Goal: Task Accomplishment & Management: Complete application form

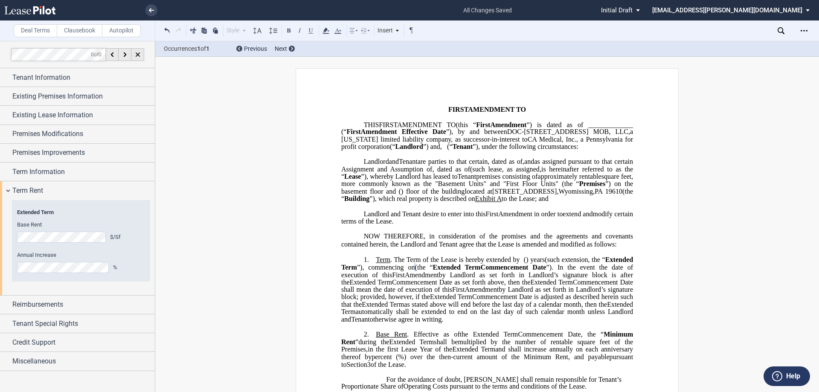
click at [577, 136] on span "limited liability company , as successor-in-interest to ﻿CA Medical, Inc., a Pe…" at bounding box center [487, 143] width 293 height 15
drag, startPoint x: 586, startPoint y: 139, endPoint x: 529, endPoint y: 148, distance: 56.9
click at [529, 148] on span ", as successor-in-interest to ﻿CA Medical, Inc., a Pennsylvania for profit corp…" at bounding box center [487, 143] width 293 height 15
drag, startPoint x: 355, startPoint y: 169, endPoint x: 418, endPoint y: 170, distance: 63.6
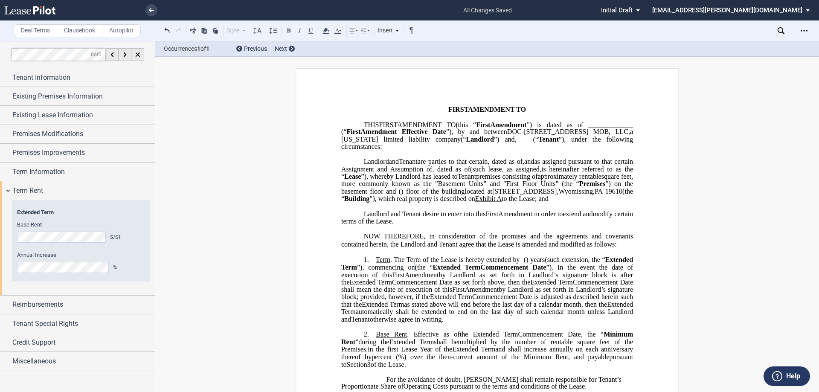
click at [418, 170] on p "DOC-1320 Broadcasting Road MOB, LLC , a Wisconsin limited liability company (“ …" at bounding box center [487, 180] width 292 height 45
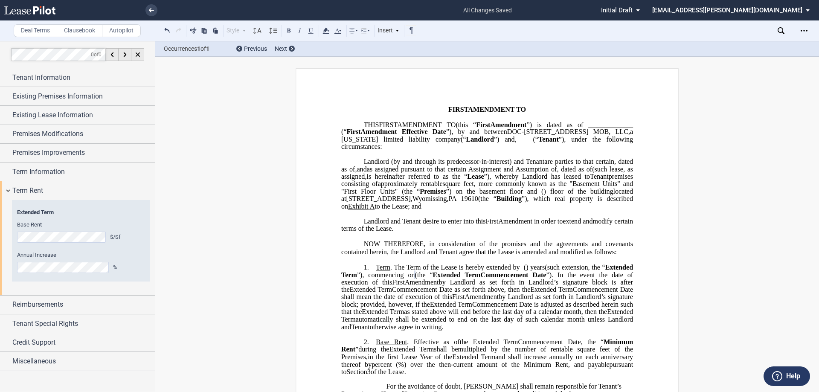
click at [418, 188] on span "approximately" at bounding box center [398, 184] width 40 height 8
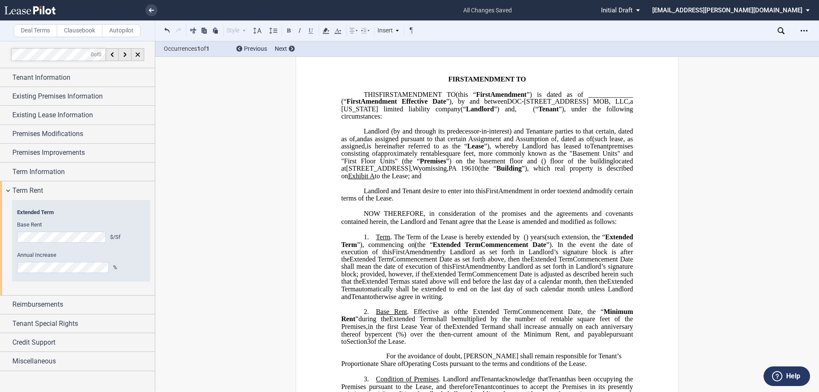
scroll to position [85, 0]
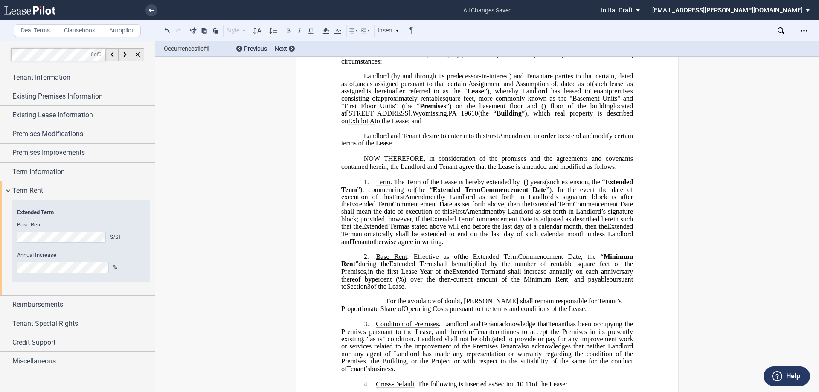
click at [472, 223] on span "Extended Term" at bounding box center [451, 219] width 42 height 8
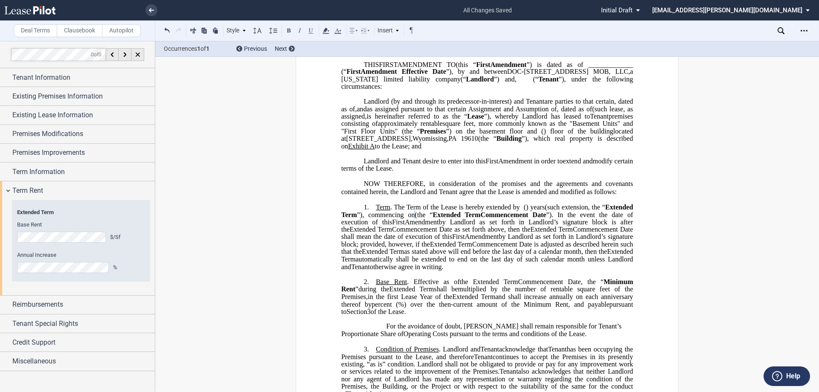
scroll to position [43, 0]
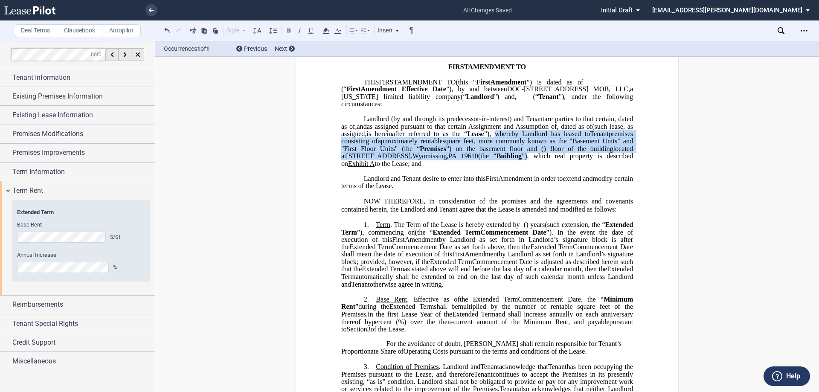
drag, startPoint x: 519, startPoint y: 148, endPoint x: 596, endPoint y: 174, distance: 81.5
click at [596, 168] on p "DOC-1320 Broadcasting Road MOB, LLC , a Wisconsin limited liability company (“ …" at bounding box center [487, 142] width 292 height 52
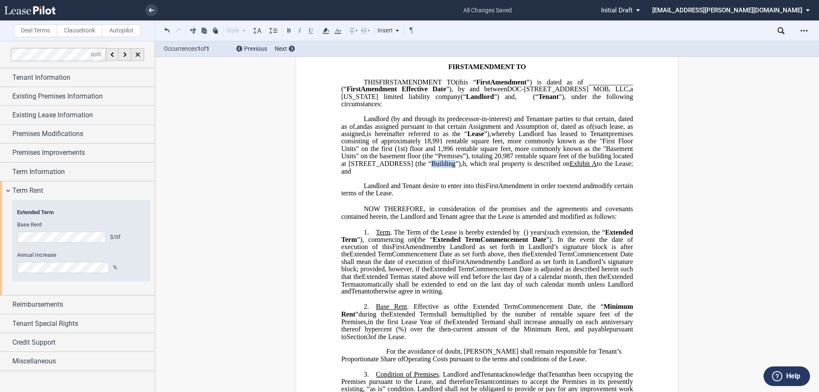
drag, startPoint x: 560, startPoint y: 178, endPoint x: 583, endPoint y: 177, distance: 23.9
click at [583, 167] on span "whereby Landlord has leased to Tenant premises consisting of approximately 18,9…" at bounding box center [487, 148] width 293 height 37
click at [287, 29] on button at bounding box center [289, 30] width 10 height 10
click at [516, 158] on span "premises consisting of approximately 18,991 rentable square feet, more commonly…" at bounding box center [487, 145] width 293 height 30
click at [570, 167] on span ", which real property is described on" at bounding box center [518, 164] width 103 height 8
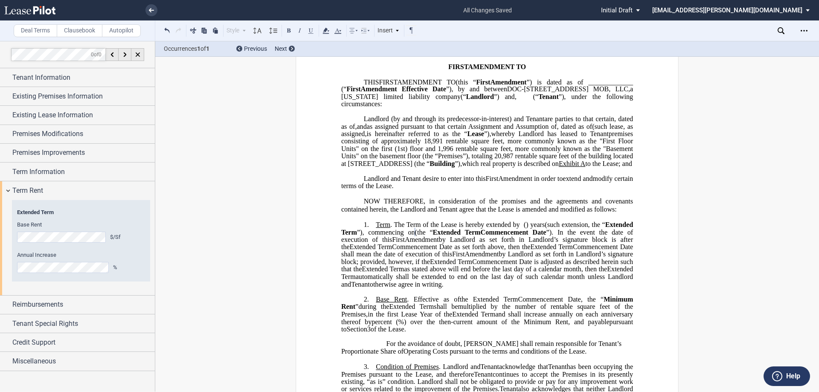
click at [524, 138] on span "whereby Landlord has leased to Tenant" at bounding box center [549, 134] width 117 height 8
drag, startPoint x: 600, startPoint y: 178, endPoint x: 484, endPoint y: 188, distance: 116.4
click at [484, 168] on p "DOC-1320 Broadcasting Road MOB, LLC , a Wisconsin limited liability company (“ …" at bounding box center [487, 142] width 292 height 52
click at [524, 168] on p "DOC-1320 Broadcasting Road MOB, LLC , a Wisconsin limited liability company (“ …" at bounding box center [487, 142] width 292 height 52
drag, startPoint x: 599, startPoint y: 180, endPoint x: 482, endPoint y: 186, distance: 117.4
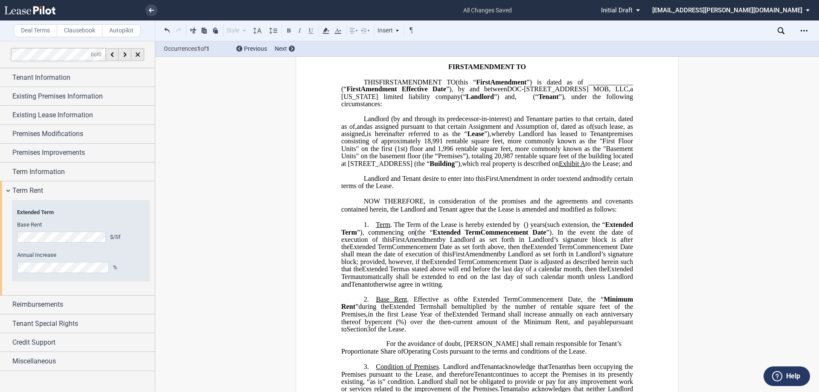
click at [482, 168] on p "DOC-1320 Broadcasting Road MOB, LLC , a Wisconsin limited liability company (“ …" at bounding box center [487, 142] width 292 height 52
drag, startPoint x: 456, startPoint y: 187, endPoint x: 606, endPoint y: 178, distance: 149.6
click at [559, 167] on span "which real property is described on" at bounding box center [510, 164] width 97 height 8
drag, startPoint x: 600, startPoint y: 179, endPoint x: 481, endPoint y: 185, distance: 118.7
click at [481, 167] on span "﻿ which real property is described on Exhibit A to the Lease; and" at bounding box center [547, 164] width 170 height 8
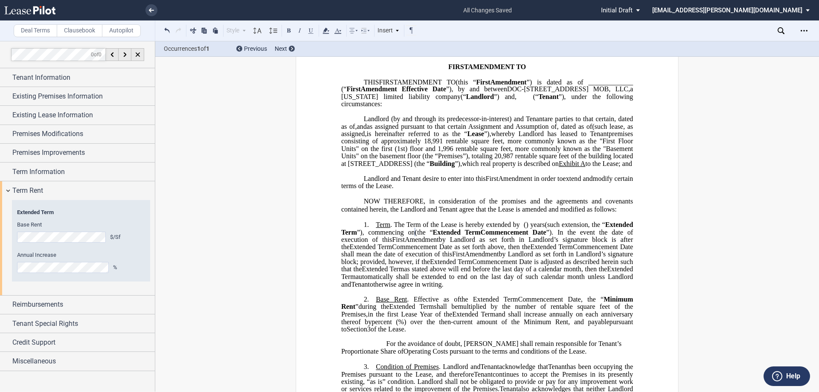
drag, startPoint x: 493, startPoint y: 244, endPoint x: 492, endPoint y: 237, distance: 7.4
click at [494, 250] on p "1. Term . The Term of the Lease is hereby extended by [__________] ﻿ ﻿ ( ﻿ ﻿ ) …" at bounding box center [487, 254] width 292 height 67
drag, startPoint x: 600, startPoint y: 179, endPoint x: 467, endPoint y: 193, distance: 133.8
click at [623, 175] on p "﻿" at bounding box center [487, 171] width 292 height 7
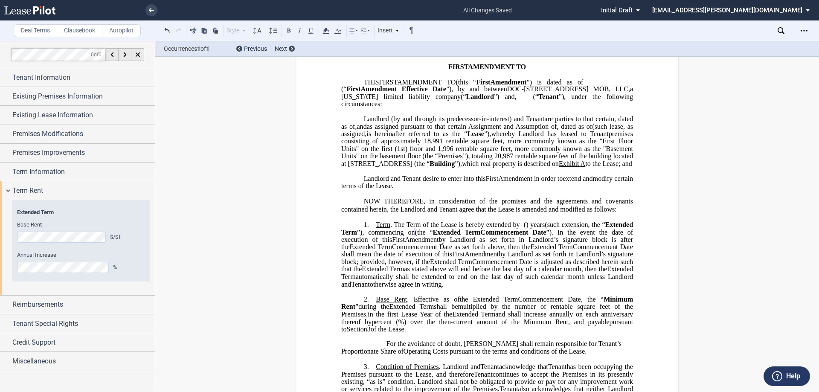
drag, startPoint x: 601, startPoint y: 179, endPoint x: 482, endPoint y: 188, distance: 118.5
click at [482, 168] on p "DOC-1320 Broadcasting Road MOB, LLC , a Wisconsin limited liability company (“ …" at bounding box center [487, 142] width 292 height 52
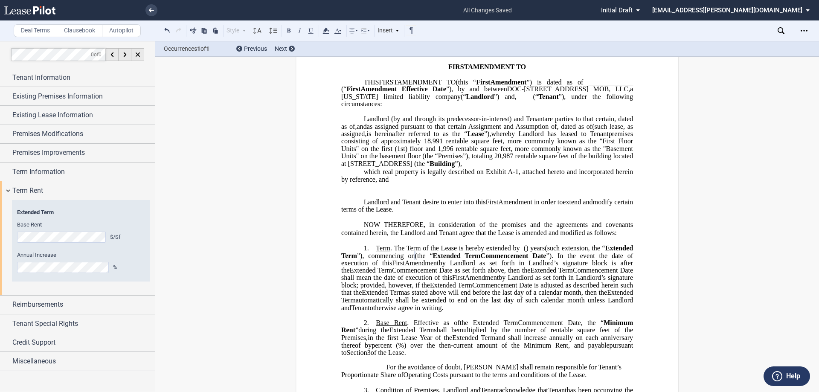
click at [361, 183] on span "which real property is legally described on Exhibit A-1, attached hereto and in…" at bounding box center [487, 175] width 293 height 15
drag, startPoint x: 585, startPoint y: 180, endPoint x: 335, endPoint y: 187, distance: 249.6
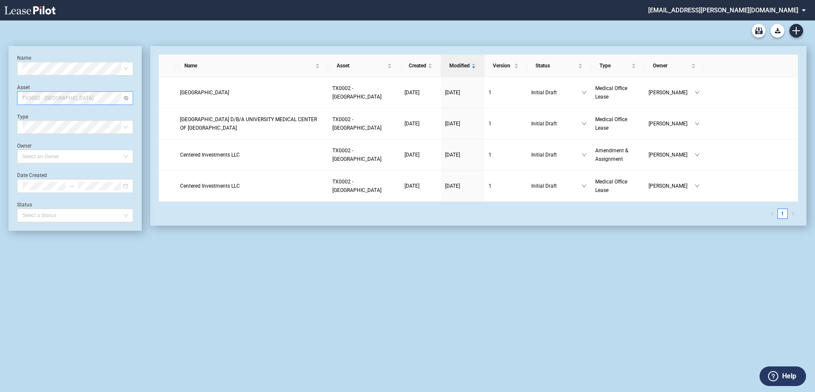
click at [104, 104] on span "TX0002 - East El Paso Physicians Medical Center" at bounding box center [75, 98] width 106 height 13
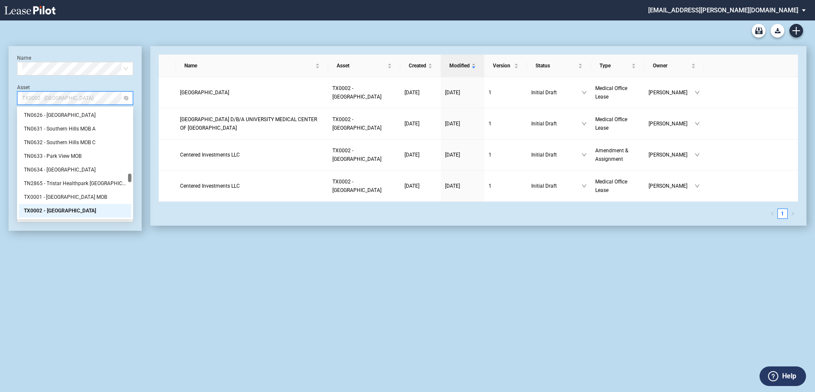
click at [104, 100] on span "TX0002 - East El Paso Physicians Medical Center" at bounding box center [75, 98] width 106 height 13
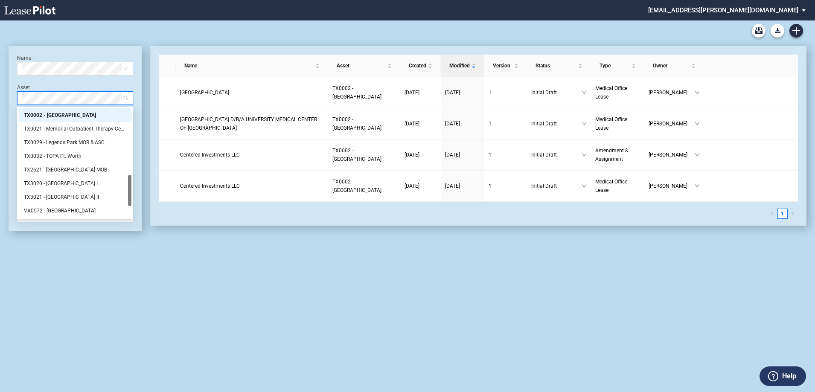
scroll to position [0, 0]
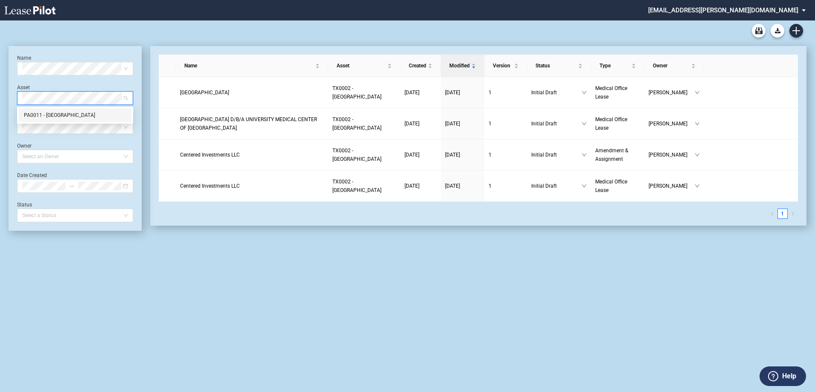
click at [86, 118] on div "PA0011 - [GEOGRAPHIC_DATA]" at bounding box center [75, 115] width 102 height 9
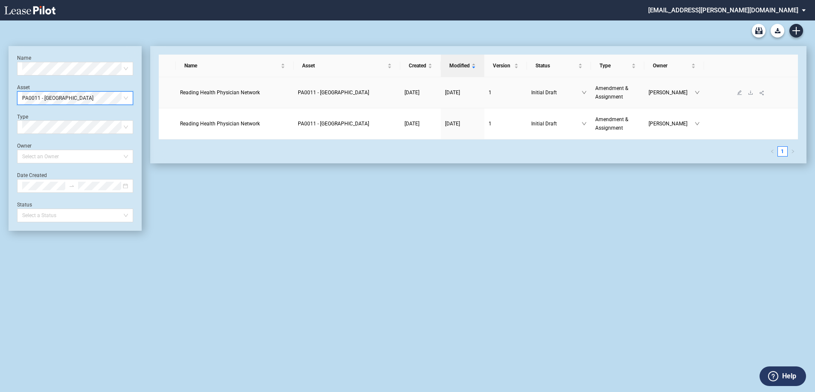
click at [334, 94] on span "PA0011 - [GEOGRAPHIC_DATA]" at bounding box center [333, 93] width 71 height 6
click at [221, 91] on span "Reading Health Physician Network" at bounding box center [220, 93] width 80 height 6
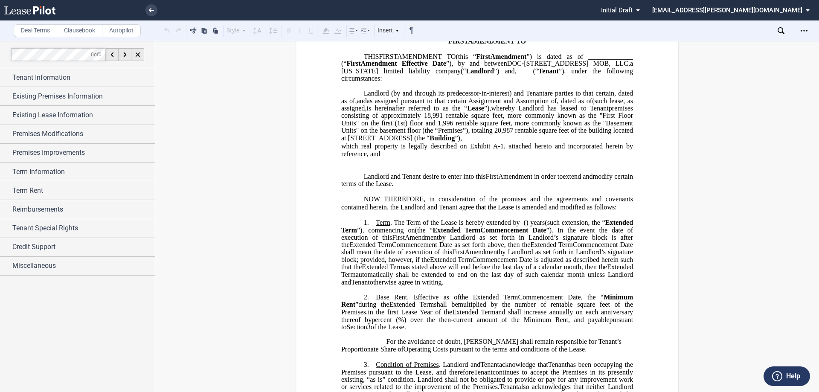
scroll to position [85, 0]
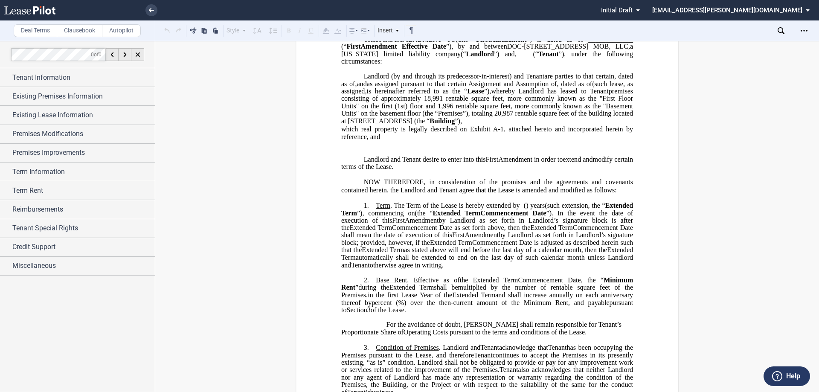
drag, startPoint x: 495, startPoint y: 152, endPoint x: 456, endPoint y: 151, distance: 39.7
click at [495, 141] on p "which real property is legally described on Exhibit A-1, attached hereto and in…" at bounding box center [487, 133] width 292 height 16
drag, startPoint x: 337, startPoint y: 147, endPoint x: 600, endPoint y: 129, distance: 264.2
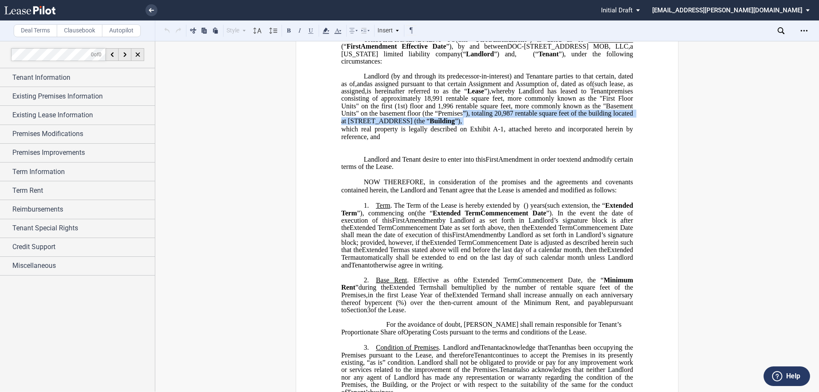
click at [577, 125] on p "DOC-1320 Broadcasting Road MOB, LLC , a Wisconsin limited liability company (“ …" at bounding box center [487, 99] width 292 height 52
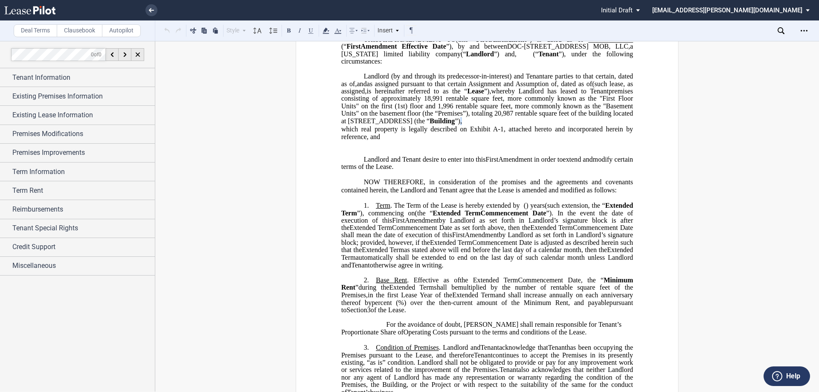
click at [575, 125] on p "DOC-1320 Broadcasting Road MOB, LLC , a Wisconsin limited liability company (“ …" at bounding box center [487, 99] width 292 height 52
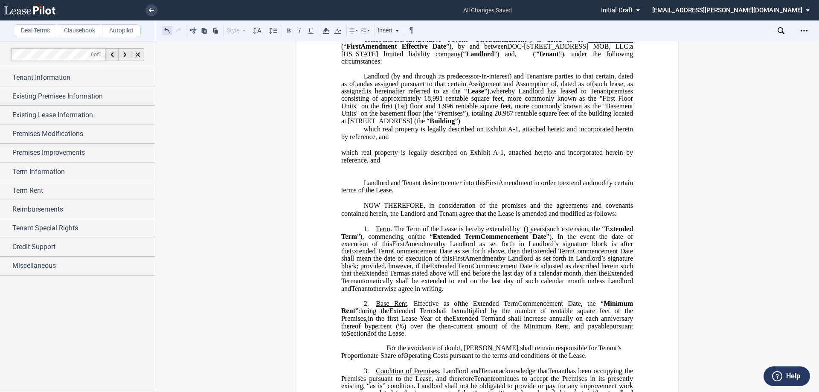
click at [166, 27] on button at bounding box center [167, 30] width 10 height 10
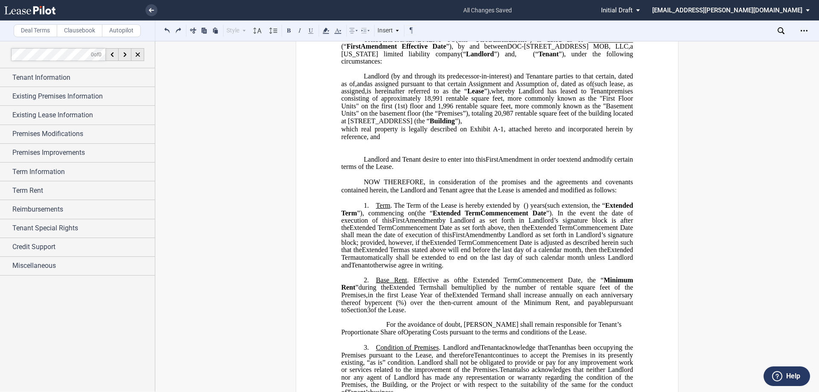
click at [39, 115] on span "Existing Lease Information" at bounding box center [52, 115] width 81 height 10
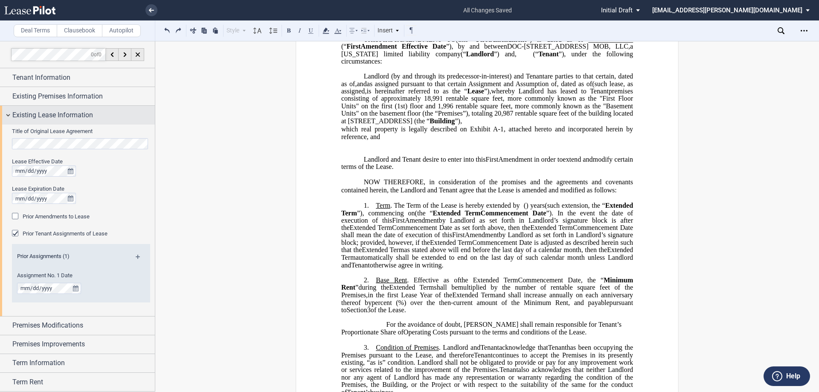
click at [39, 115] on span "Existing Lease Information" at bounding box center [52, 115] width 81 height 10
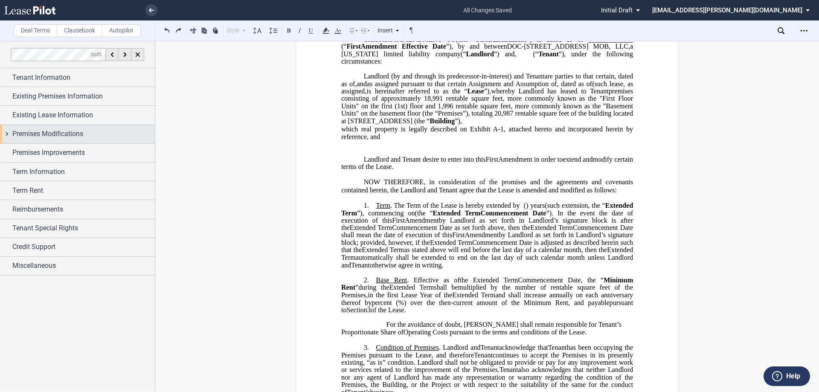
click at [38, 133] on span "Premises Modifications" at bounding box center [47, 134] width 71 height 10
click at [39, 136] on span "Premises Modifications" at bounding box center [47, 134] width 71 height 10
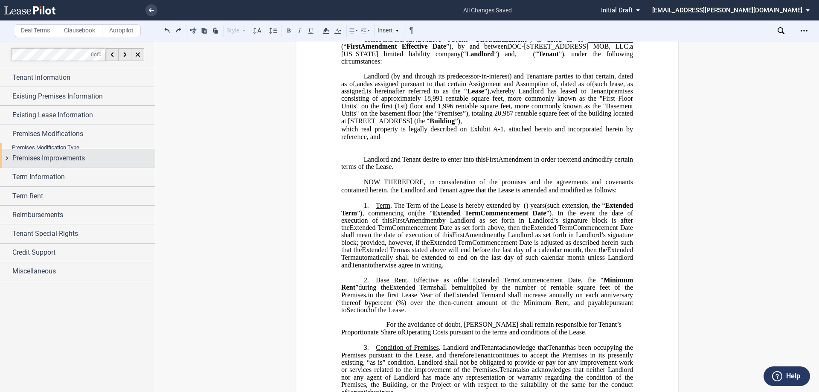
click at [44, 158] on span "Premises Improvements" at bounding box center [48, 158] width 73 height 10
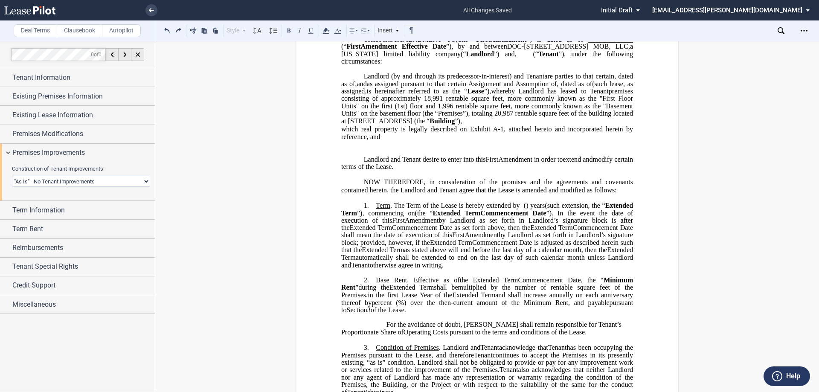
click at [53, 183] on select "Landlord Constructs Tenant Improvements Tenant Constructs Tenant Improvements "…" at bounding box center [81, 181] width 138 height 11
select select "tenant"
click at [12, 176] on select "Landlord Constructs Tenant Improvements Tenant Constructs Tenant Improvements "…" at bounding box center [81, 181] width 138 height 11
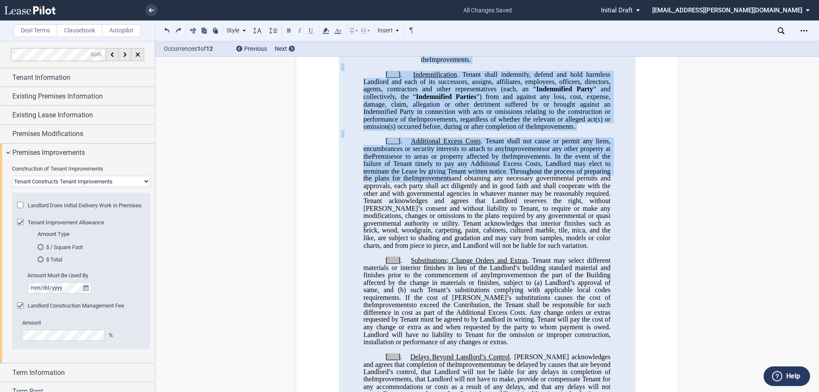
scroll to position [1493, 0]
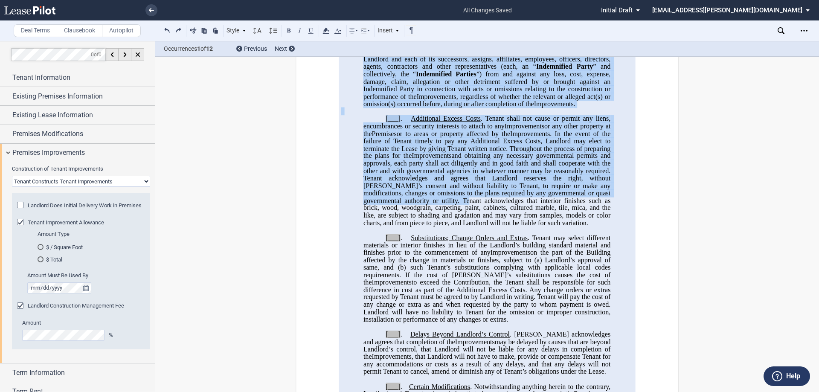
drag, startPoint x: 372, startPoint y: 139, endPoint x: 409, endPoint y: 201, distance: 72.1
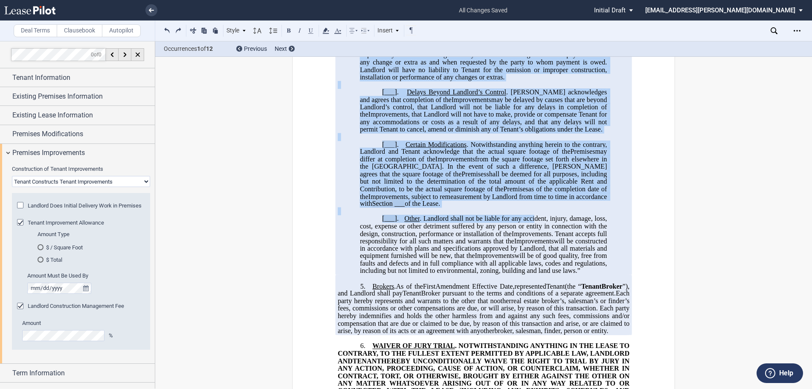
scroll to position [1749, 0]
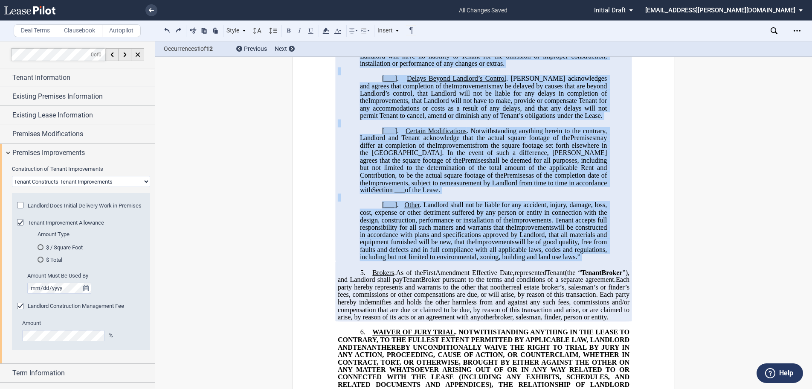
drag, startPoint x: 370, startPoint y: 224, endPoint x: 524, endPoint y: 268, distance: 160.5
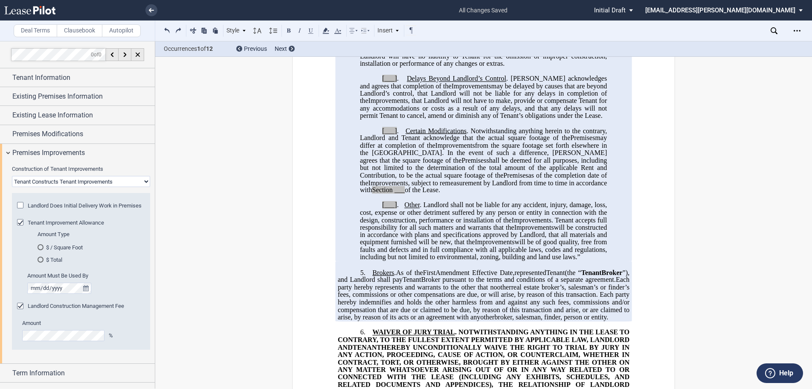
drag, startPoint x: 462, startPoint y: 234, endPoint x: 453, endPoint y: 139, distance: 95.5
click at [453, 139] on span ". Notwithstanding anything herein to the contrary, Landlord and Tenant acknowle…" at bounding box center [484, 134] width 249 height 15
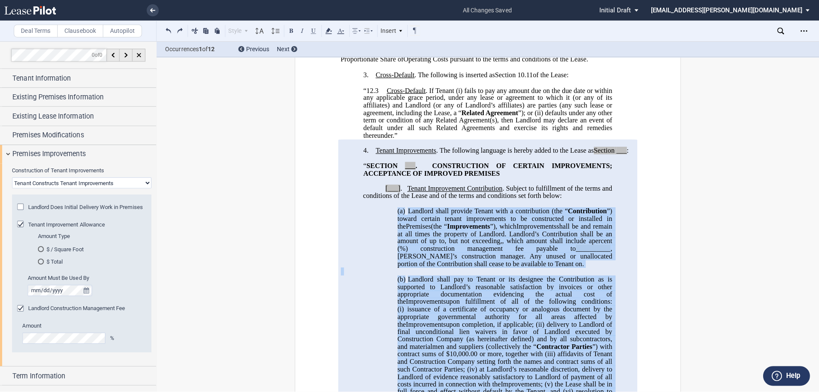
scroll to position [341, 0]
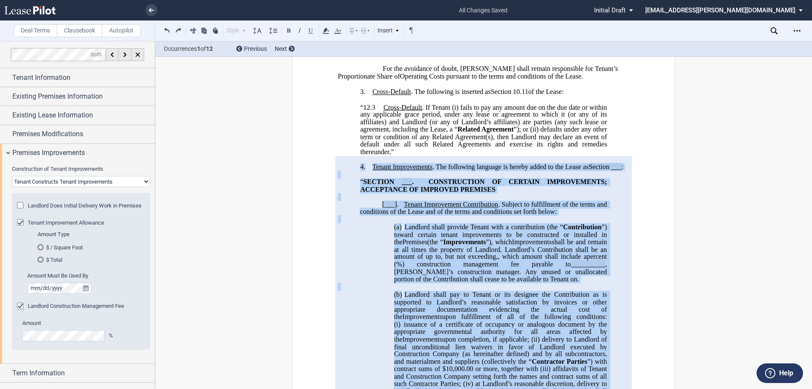
drag, startPoint x: 390, startPoint y: 268, endPoint x: 336, endPoint y: 179, distance: 104.5
click at [3, 38] on div "Deal Terms Clausebook Autopilot" at bounding box center [77, 30] width 155 height 20
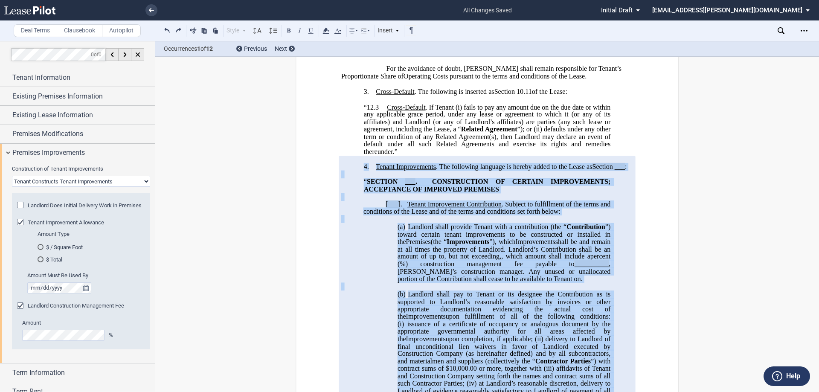
click at [556, 178] on p at bounding box center [487, 174] width 292 height 7
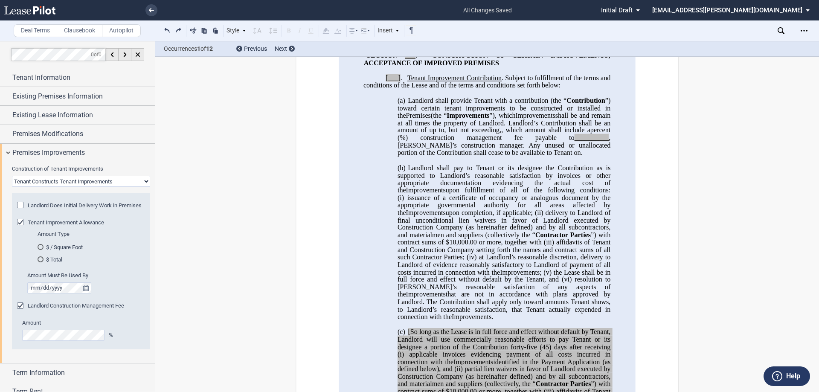
scroll to position [469, 0]
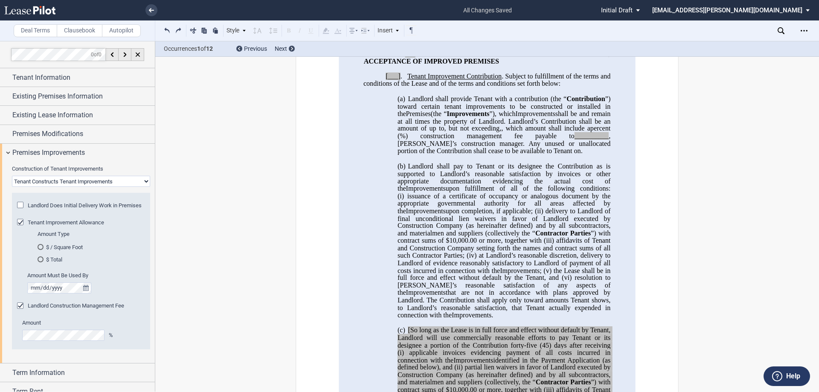
click at [73, 251] on md-radio-button "$ / Square Foot" at bounding box center [89, 247] width 102 height 8
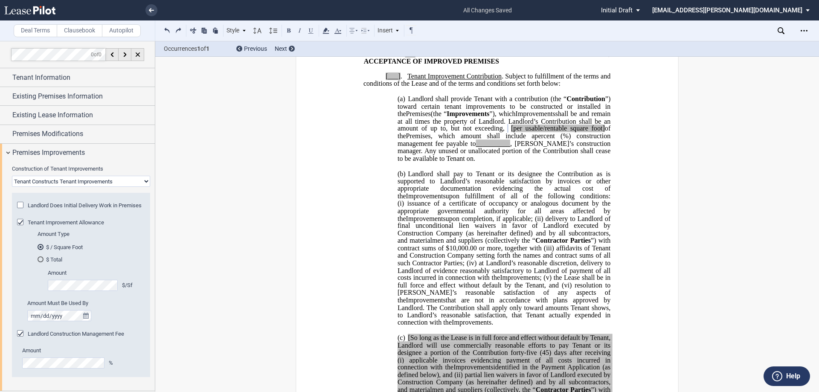
click at [505, 133] on span at bounding box center [506, 129] width 3 height 8
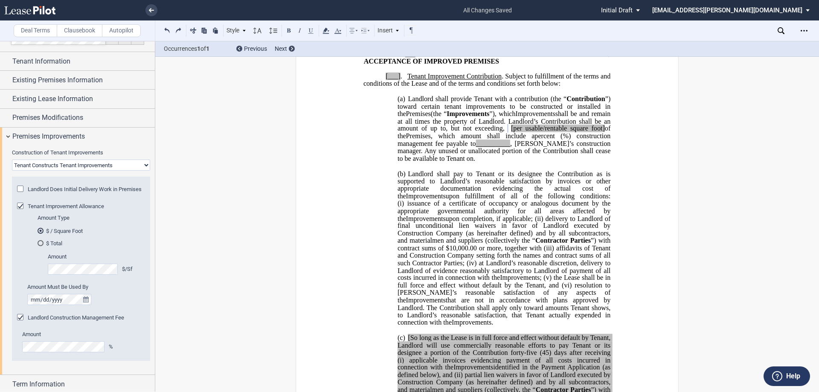
scroll to position [43, 0]
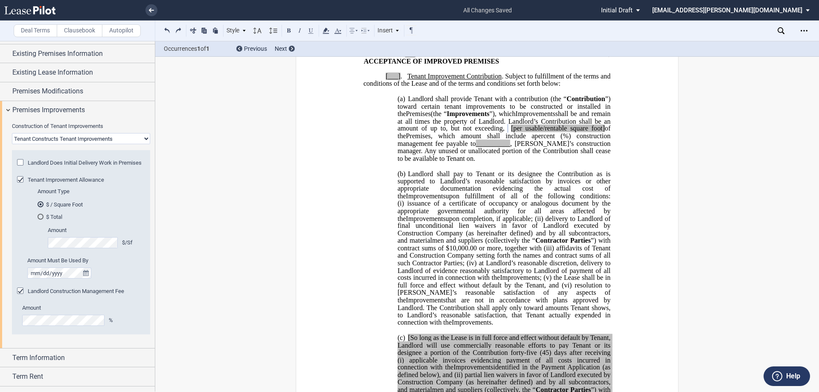
click at [23, 296] on div "Landlord Construction Management Fee" at bounding box center [21, 291] width 9 height 9
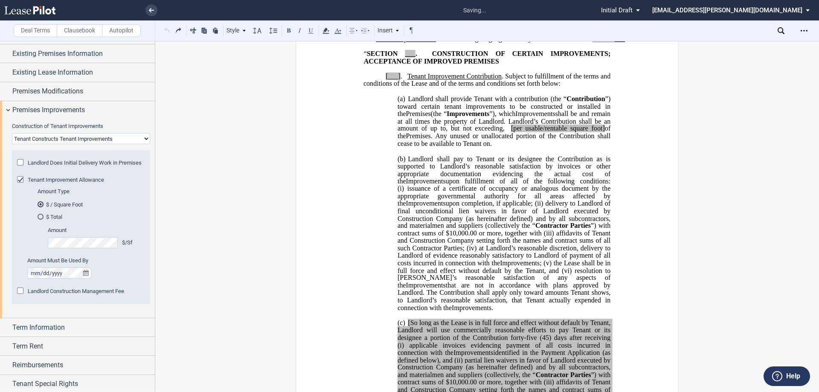
click at [23, 296] on div "Landlord Construction Management Fee" at bounding box center [21, 291] width 9 height 9
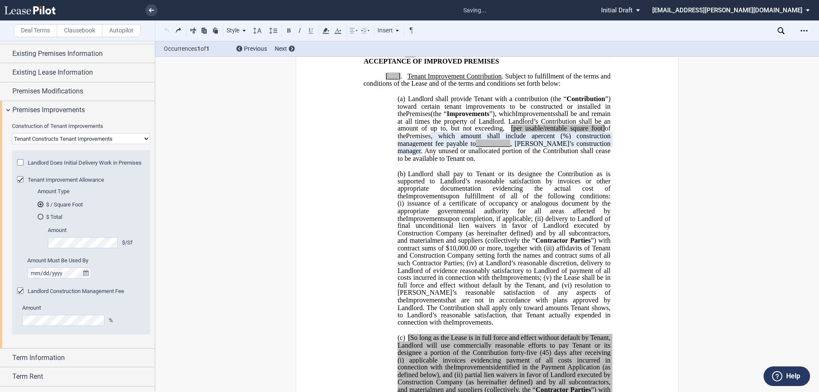
click at [23, 296] on div "Landlord Construction Management Fee" at bounding box center [21, 291] width 9 height 9
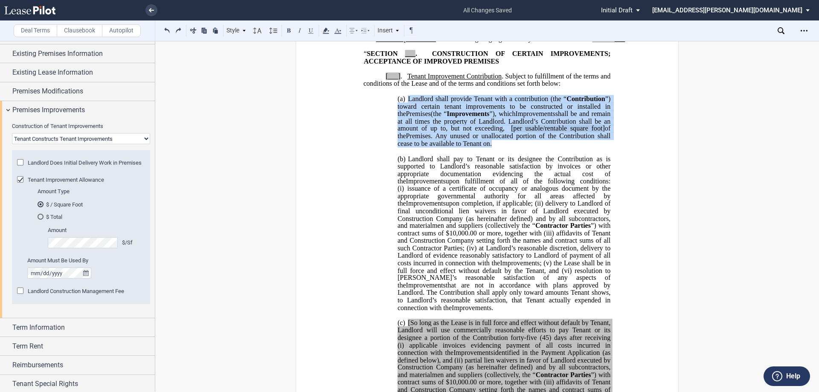
drag, startPoint x: 523, startPoint y: 155, endPoint x: 405, endPoint y: 112, distance: 125.9
click at [405, 112] on p "(a) Landlord shall provide Tenant with a contribution (the “ Contribution ”) to…" at bounding box center [504, 121] width 213 height 52
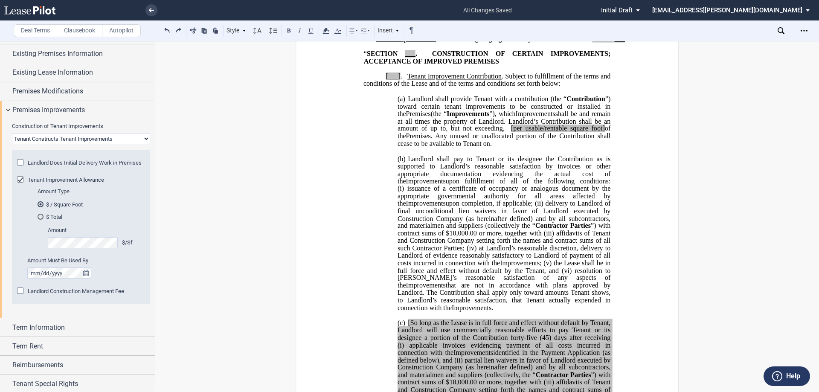
drag, startPoint x: 418, startPoint y: 116, endPoint x: 408, endPoint y: 113, distance: 11.2
click at [408, 103] on span "Landlord shall provide Tenant with a contribution (the “" at bounding box center [487, 99] width 159 height 8
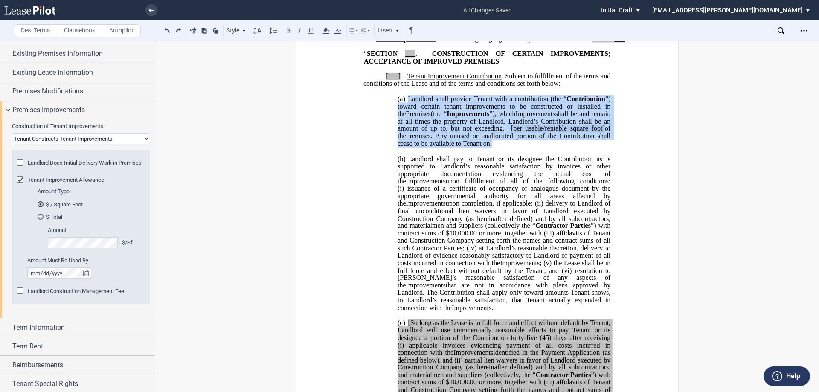
drag, startPoint x: 406, startPoint y: 113, endPoint x: 517, endPoint y: 158, distance: 119.6
click at [517, 148] on p "(a) Landlord shall provide Tenant with a contribution (the “ Contribution ”) to…" at bounding box center [504, 121] width 213 height 52
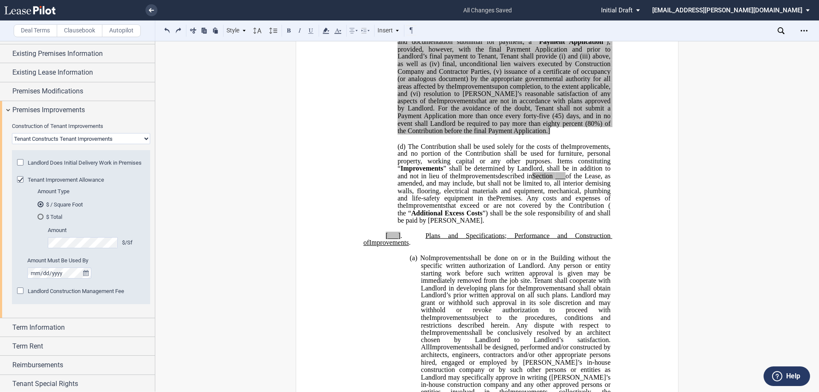
scroll to position [853, 0]
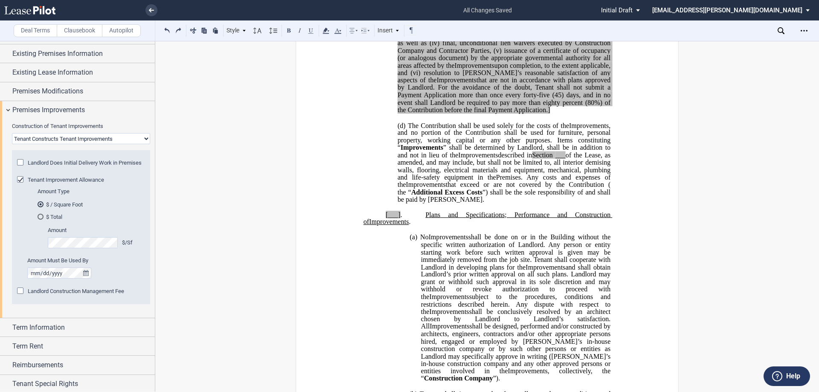
click at [117, 137] on select "Landlord Constructs Tenant Improvements Tenant Constructs Tenant Improvements "…" at bounding box center [81, 138] width 138 height 11
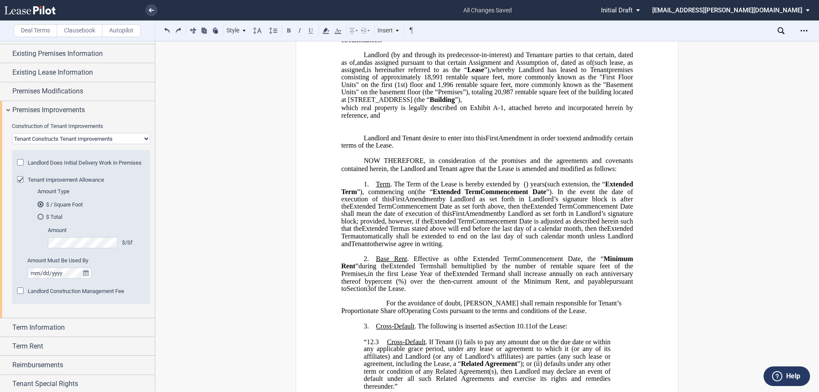
scroll to position [171, 0]
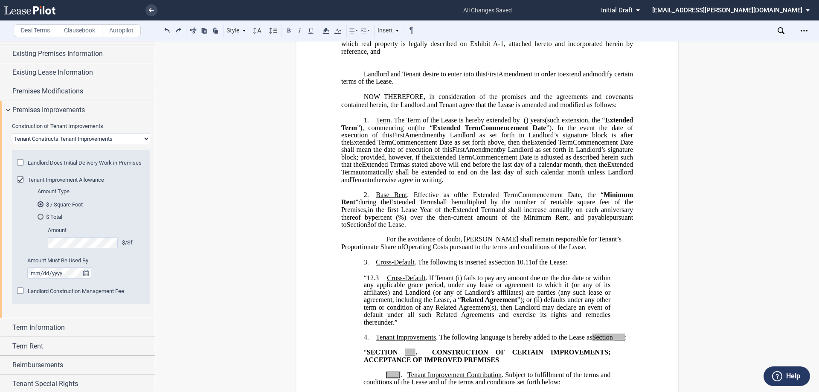
click at [38, 15] on link at bounding box center [44, 10] width 81 height 20
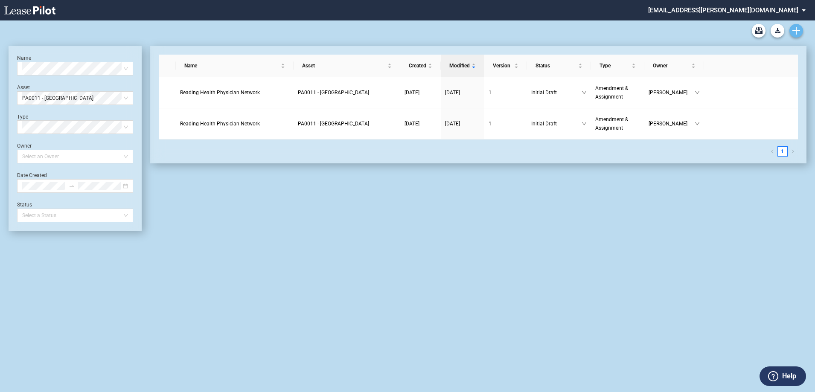
click at [791, 31] on link "Create new document" at bounding box center [796, 31] width 14 height 14
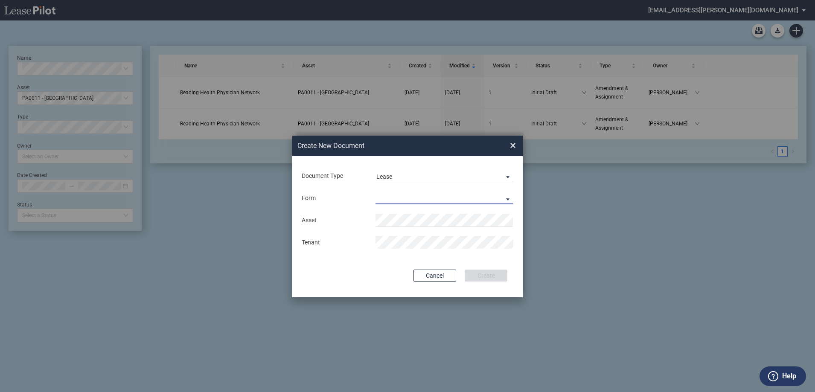
click at [420, 197] on md-select "Medical Office Lease Scottsdale Lease Louisville Lease [GEOGRAPHIC_DATA] [GEOGR…" at bounding box center [444, 198] width 138 height 13
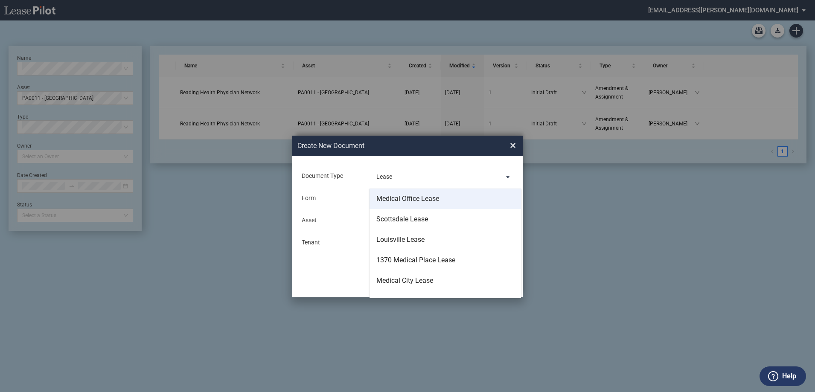
click at [424, 205] on md-option "Medical Office Lease" at bounding box center [444, 199] width 151 height 20
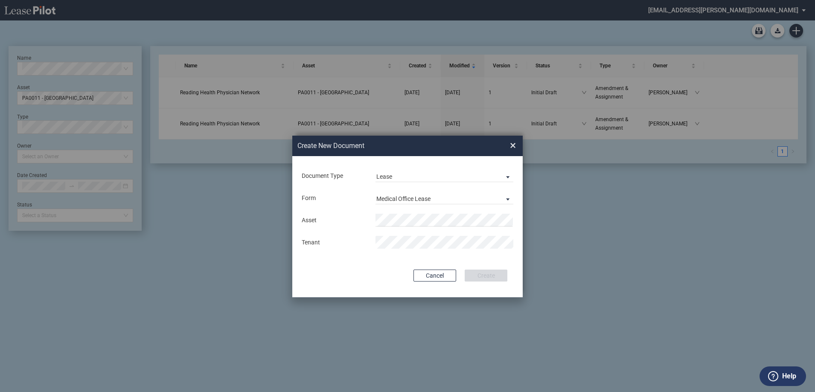
click at [398, 210] on div "Asset Tenant" at bounding box center [407, 231] width 213 height 44
click at [435, 233] on span "PA0011 - Spring Ridge Medical Center" at bounding box center [422, 236] width 81 height 7
drag, startPoint x: 326, startPoint y: 281, endPoint x: 446, endPoint y: 279, distance: 120.3
click at [327, 280] on div "Cancel Create" at bounding box center [408, 276] width 200 height 12
click at [482, 270] on button "Create" at bounding box center [485, 276] width 43 height 12
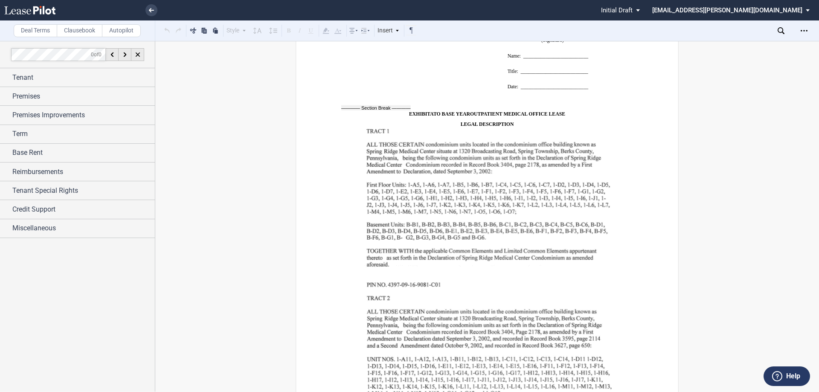
scroll to position [7064, 0]
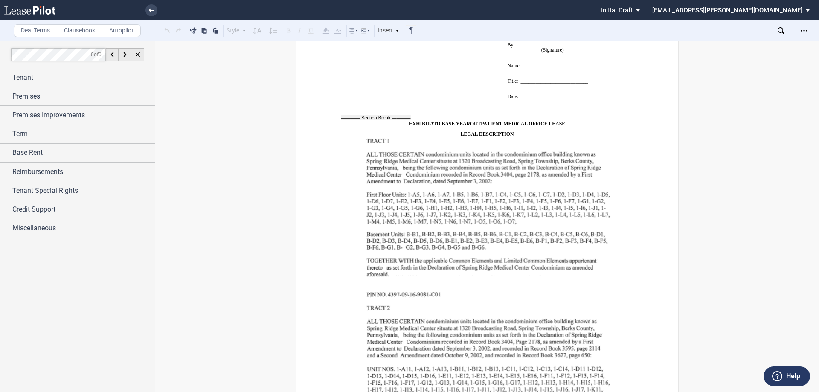
click at [455, 187] on img at bounding box center [487, 285] width 251 height 299
click at [456, 186] on img at bounding box center [487, 285] width 251 height 299
click at [414, 136] on img at bounding box center [487, 285] width 251 height 299
click at [366, 136] on img at bounding box center [487, 285] width 251 height 299
click at [798, 31] on div "Open Lease options menu" at bounding box center [804, 31] width 14 height 14
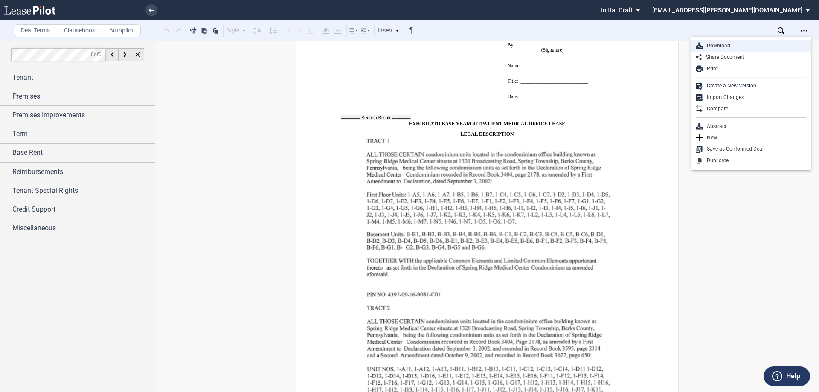
click at [735, 49] on div "Download" at bounding box center [754, 45] width 104 height 7
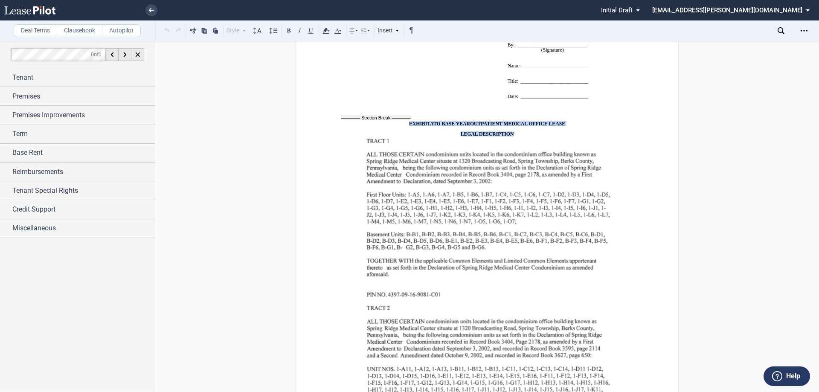
drag, startPoint x: 401, startPoint y: 110, endPoint x: 504, endPoint y: 106, distance: 102.8
drag, startPoint x: 504, startPoint y: 106, endPoint x: 426, endPoint y: 110, distance: 78.6
click at [426, 121] on span "EXHIBIT" at bounding box center [419, 123] width 21 height 5
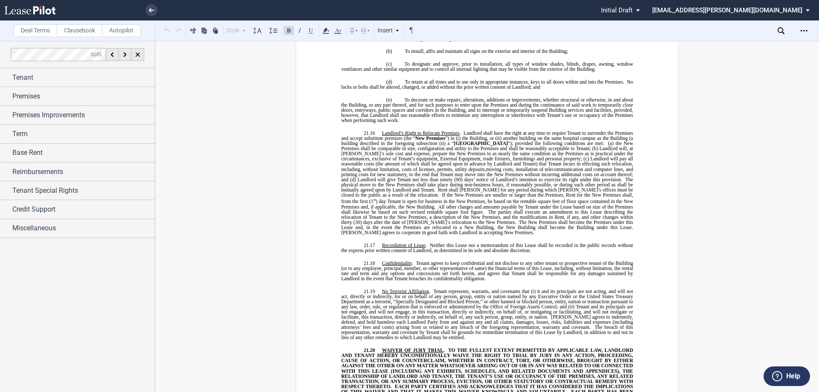
scroll to position [6297, 0]
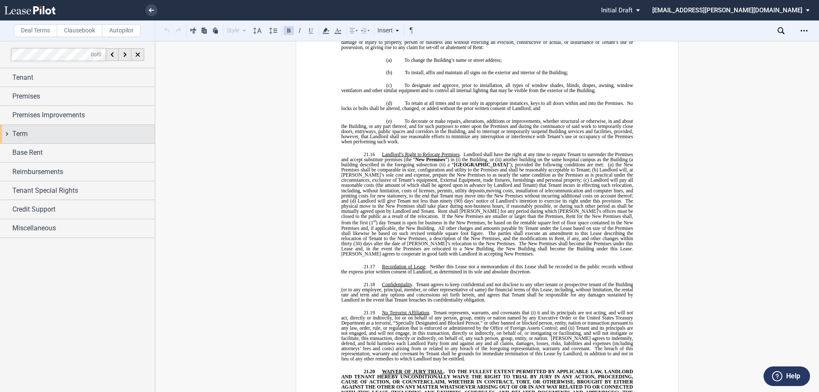
click at [42, 131] on div "Term" at bounding box center [83, 134] width 142 height 10
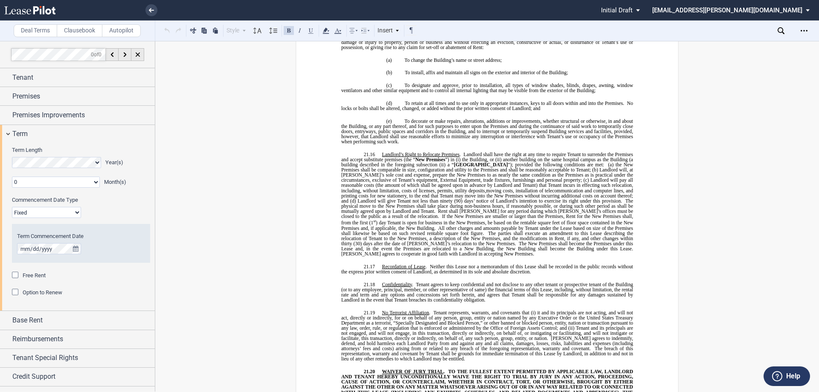
scroll to position [14, 0]
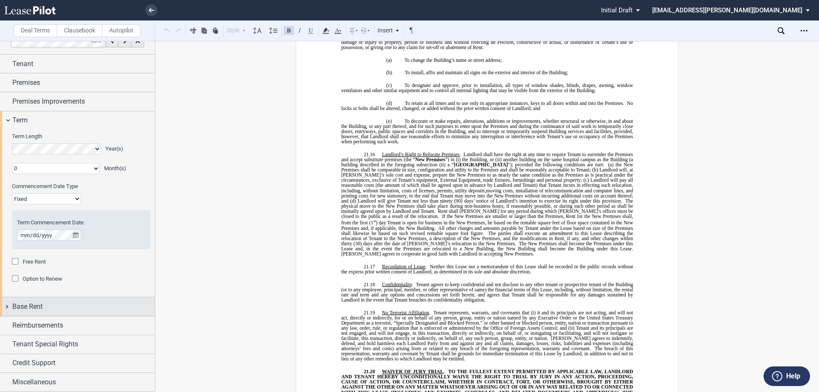
drag, startPoint x: 7, startPoint y: 303, endPoint x: 25, endPoint y: 306, distance: 18.7
click at [9, 303] on div "Base Rent" at bounding box center [77, 306] width 155 height 18
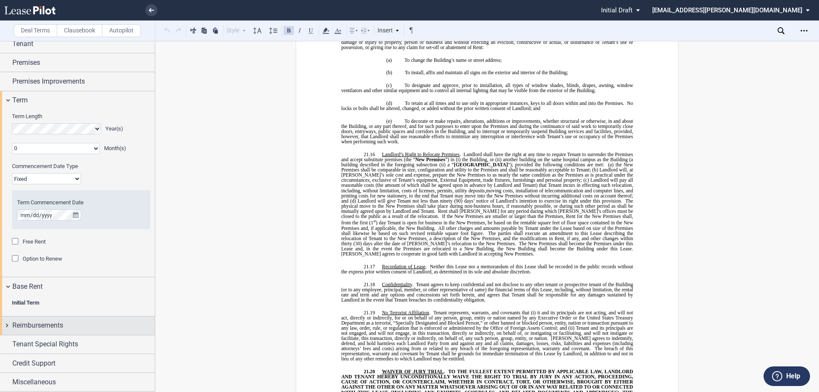
click at [35, 320] on div "Reimbursements" at bounding box center [77, 325] width 155 height 18
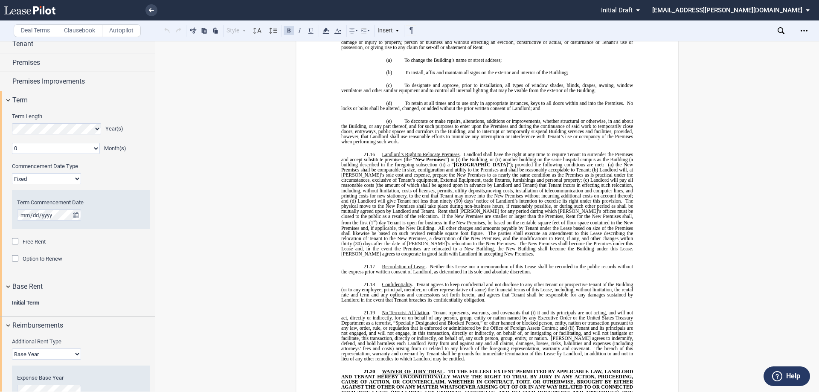
scroll to position [151, 0]
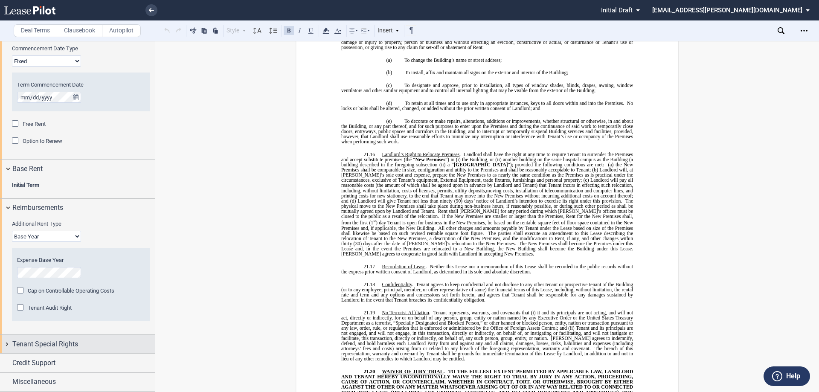
click at [46, 337] on div "Tenant Special Rights" at bounding box center [77, 344] width 155 height 18
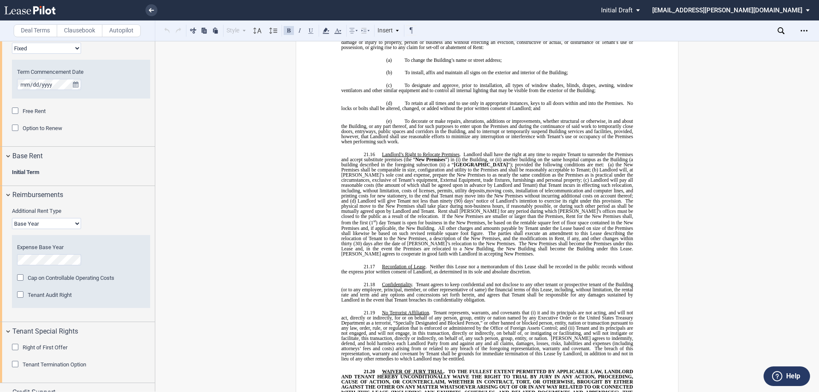
scroll to position [108, 0]
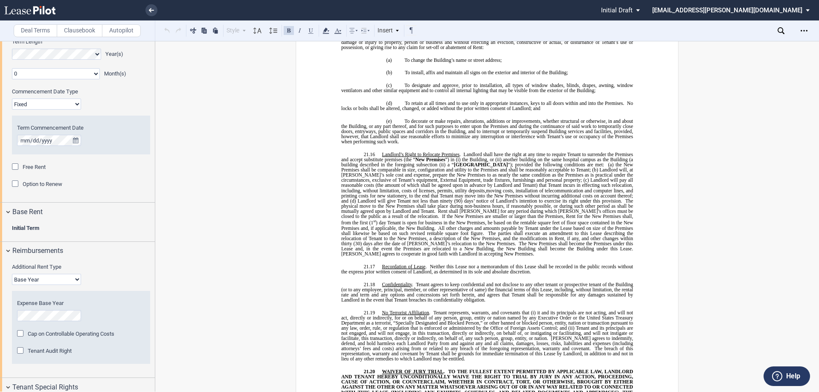
click at [37, 229] on b "Initial Term" at bounding box center [25, 228] width 27 height 6
click at [28, 208] on span "Base Rent" at bounding box center [27, 212] width 30 height 10
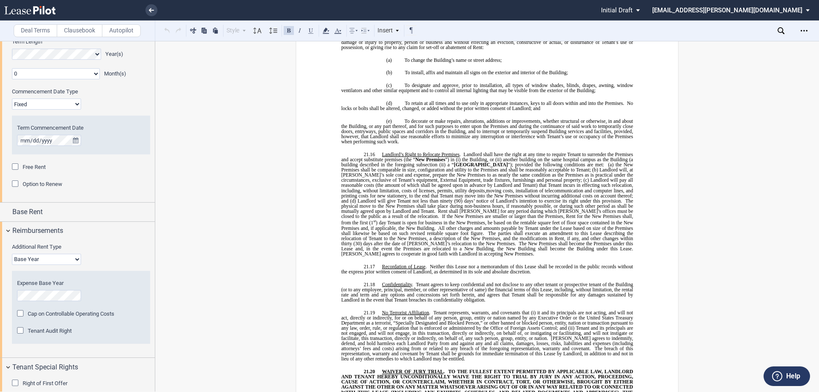
scroll to position [0, 0]
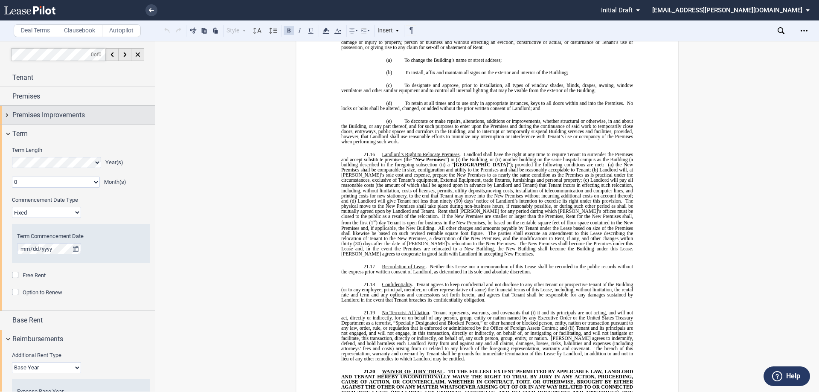
click at [46, 112] on span "Premises Improvements" at bounding box center [48, 115] width 73 height 10
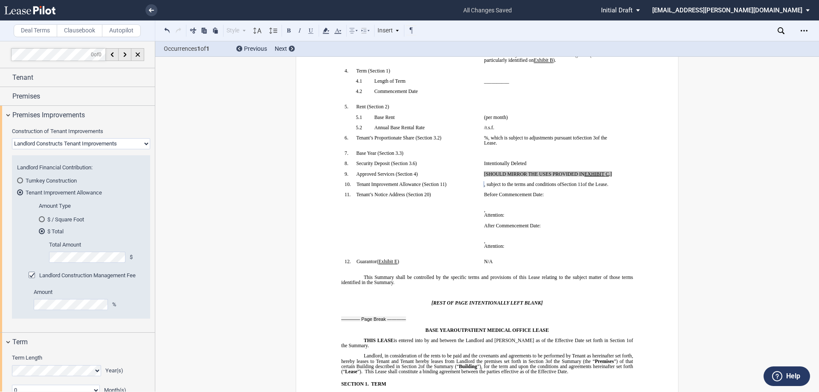
scroll to position [28, 0]
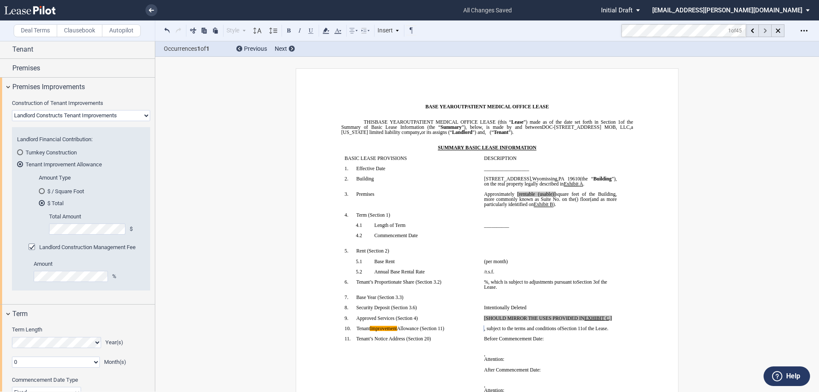
click at [768, 33] on div at bounding box center [765, 30] width 13 height 13
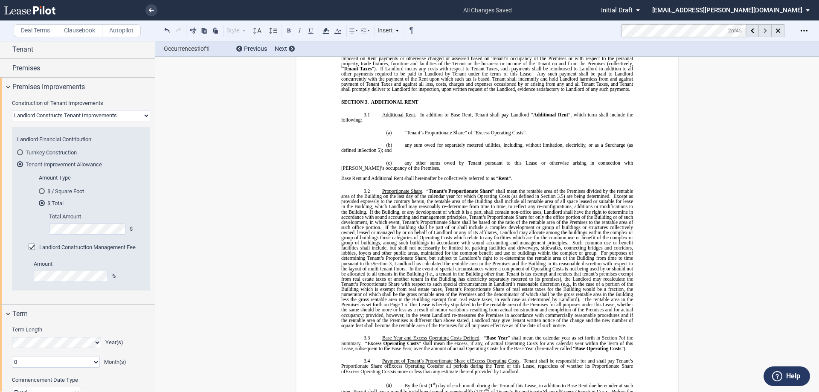
scroll to position [1172, 0]
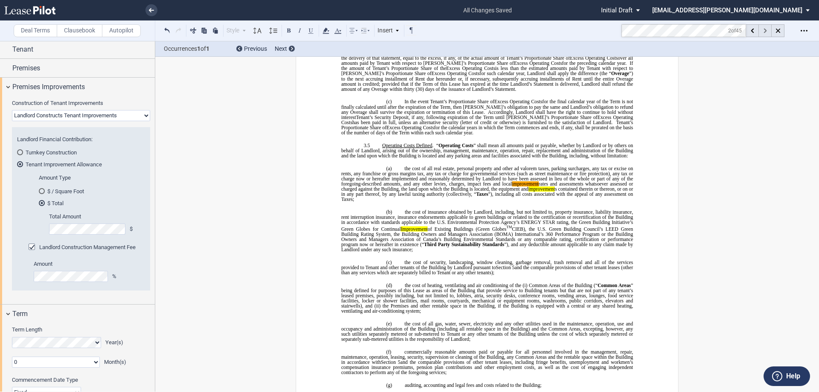
click at [768, 33] on div at bounding box center [765, 30] width 13 height 13
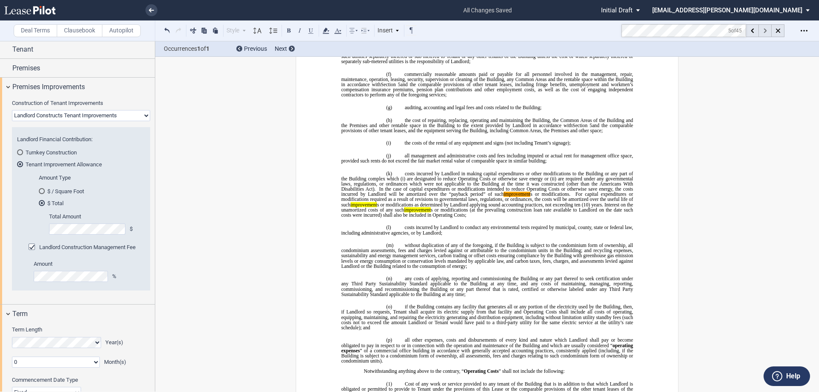
scroll to position [1460, 0]
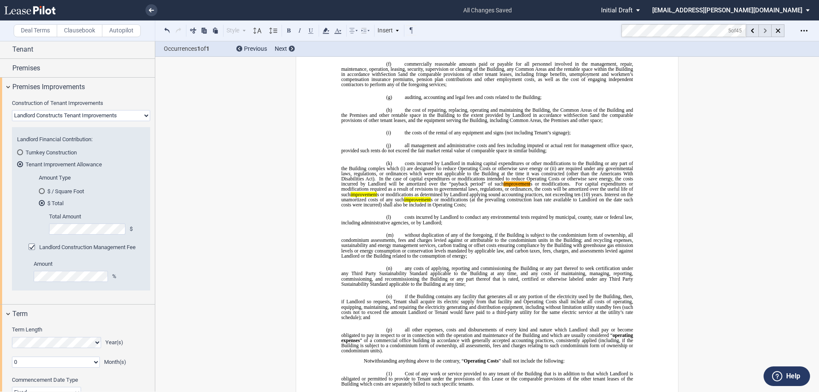
click at [768, 33] on div at bounding box center [765, 30] width 13 height 13
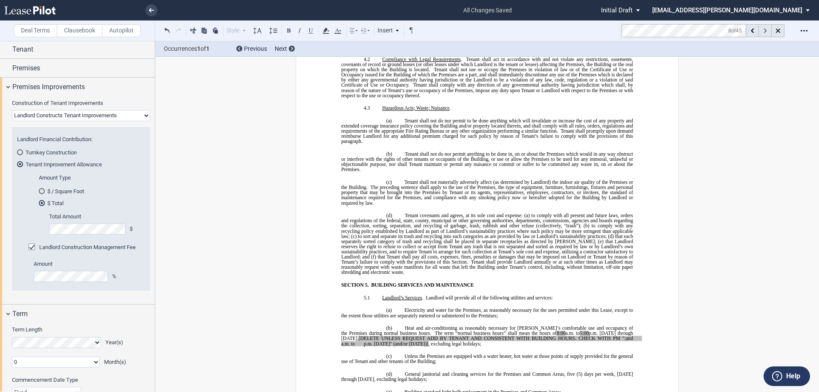
scroll to position [2340, 0]
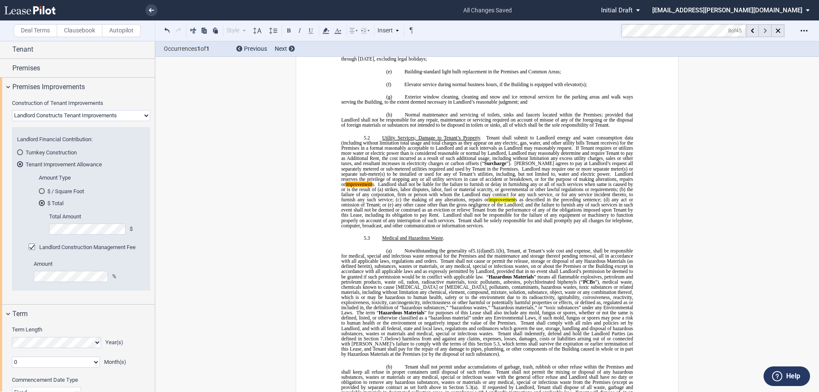
click at [768, 33] on div at bounding box center [765, 30] width 13 height 13
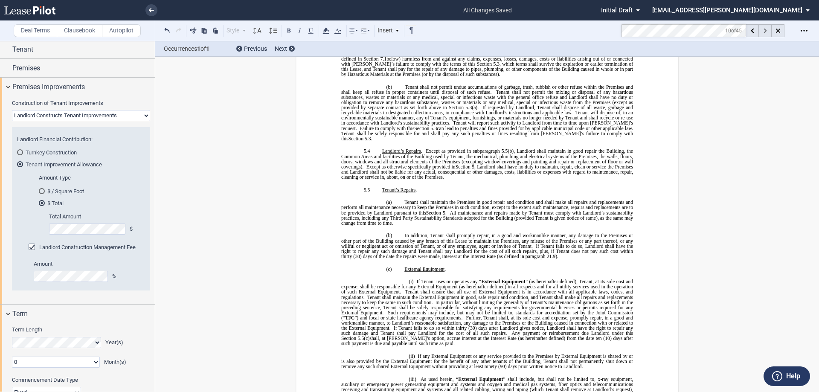
scroll to position [2904, 0]
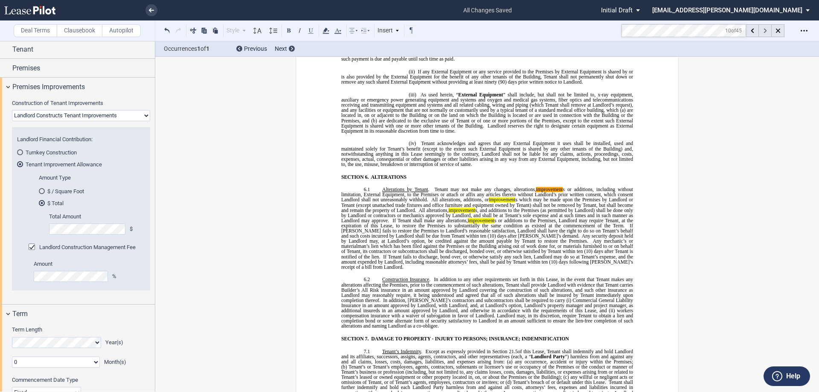
click at [768, 33] on div at bounding box center [765, 30] width 13 height 13
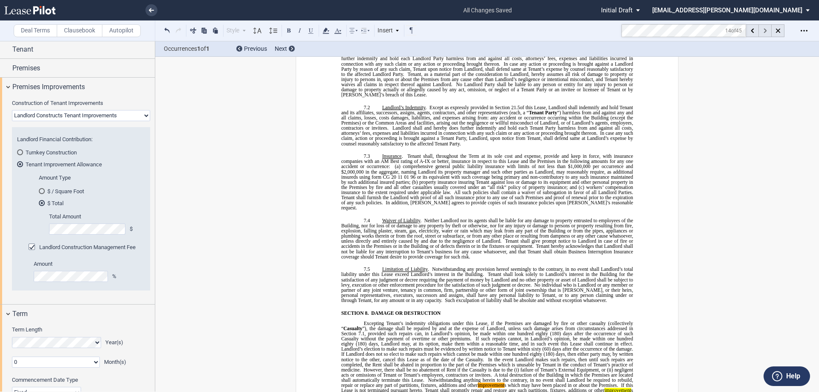
scroll to position [3419, 0]
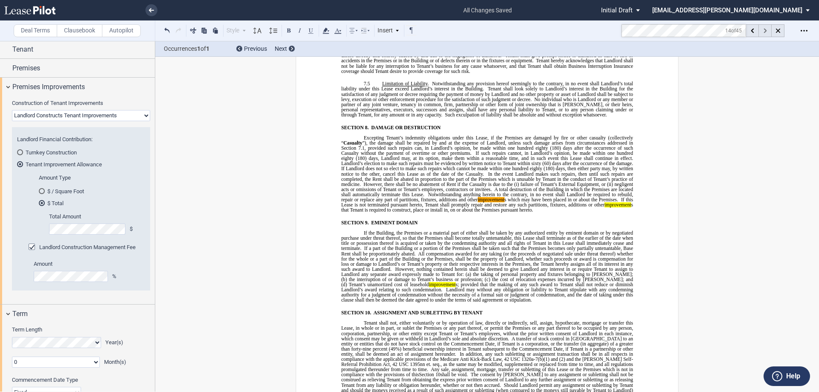
click at [768, 33] on div at bounding box center [765, 30] width 13 height 13
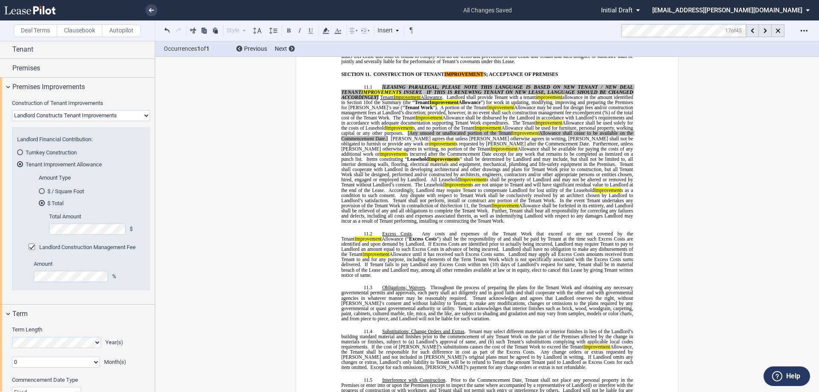
scroll to position [3775, 0]
